Goal: Task Accomplishment & Management: Use online tool/utility

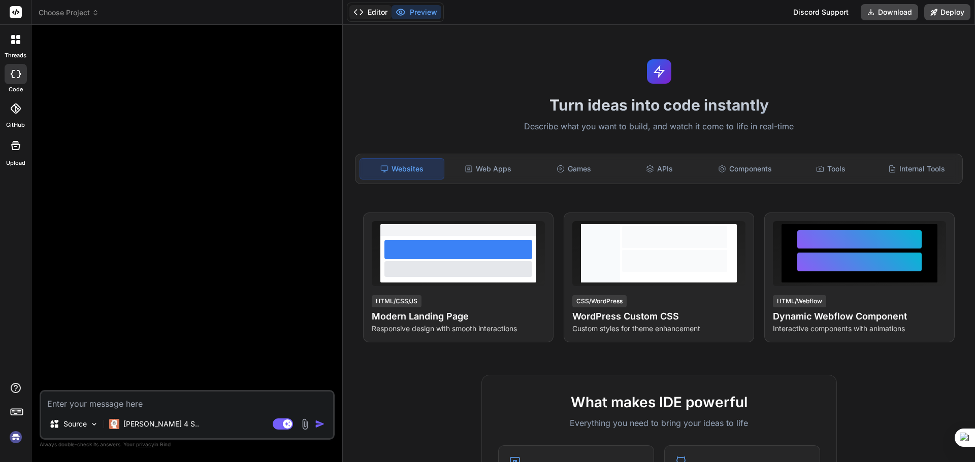
click at [373, 14] on button "Editor" at bounding box center [370, 12] width 42 height 14
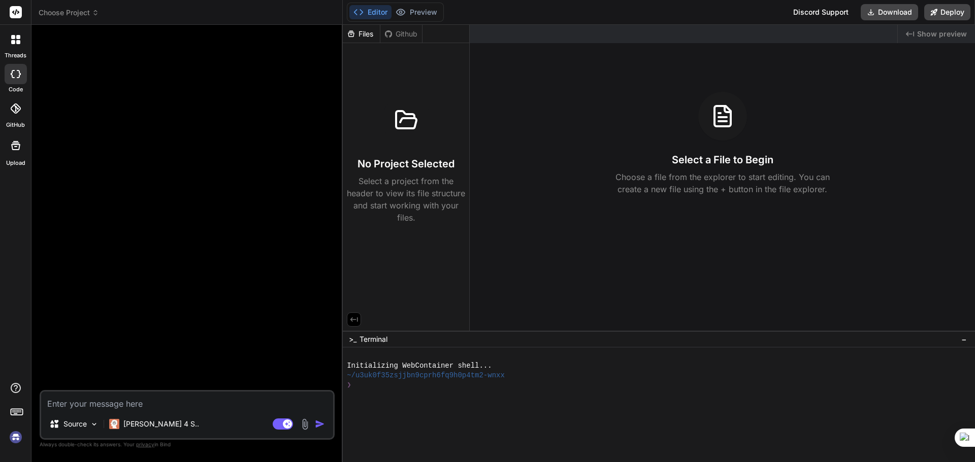
click at [19, 433] on img at bounding box center [15, 437] width 17 height 17
type textarea "x"
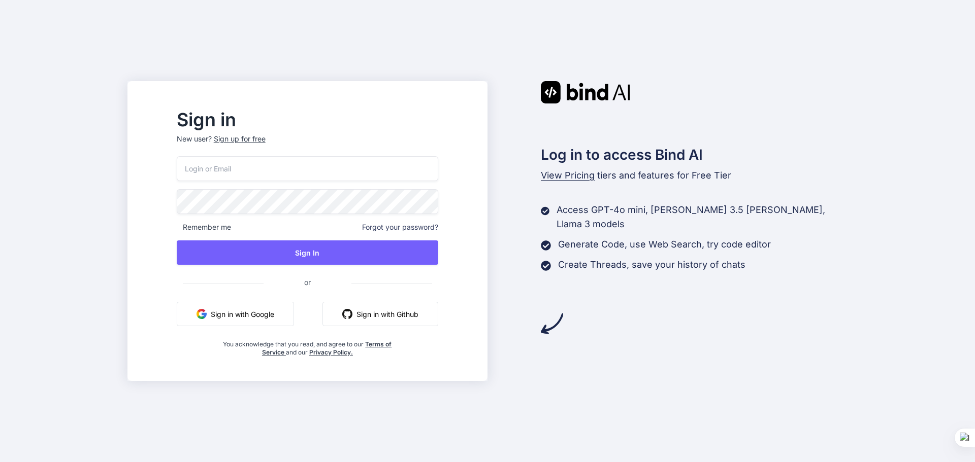
click at [304, 168] on input "email" at bounding box center [307, 168] width 261 height 25
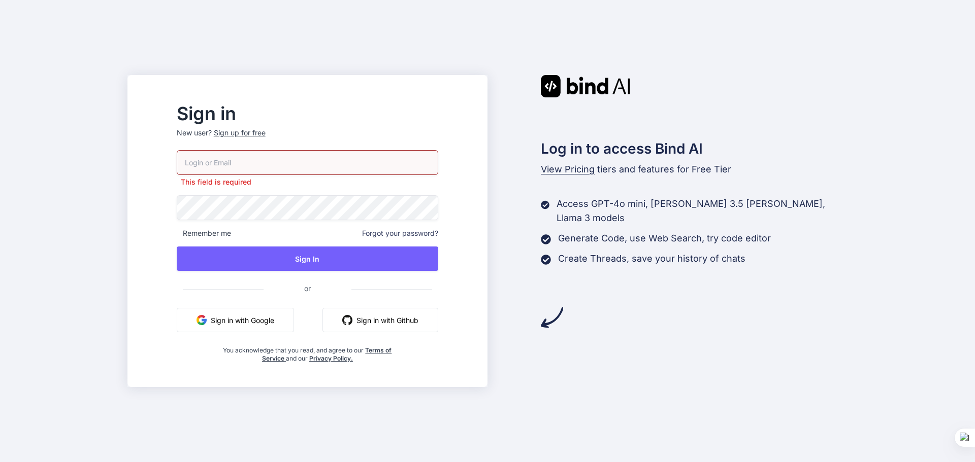
click at [291, 312] on button "Sign in with Google" at bounding box center [235, 320] width 117 height 24
